Goal: Navigation & Orientation: Find specific page/section

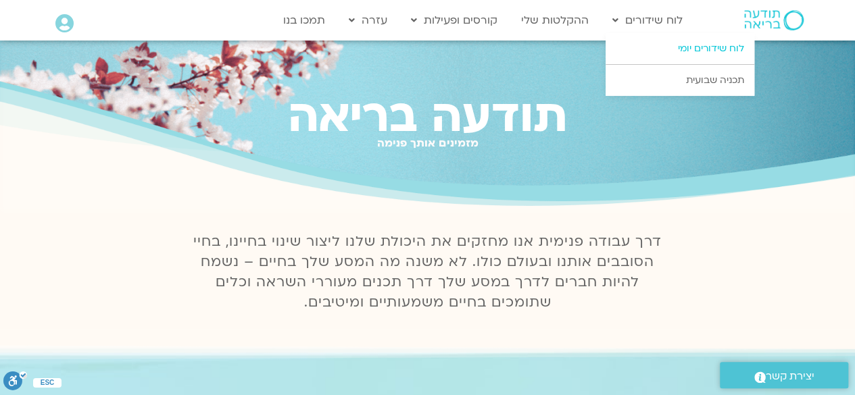
click at [735, 43] on link "לוח שידורים יומי" at bounding box center [680, 48] width 149 height 31
